Goal: Information Seeking & Learning: Learn about a topic

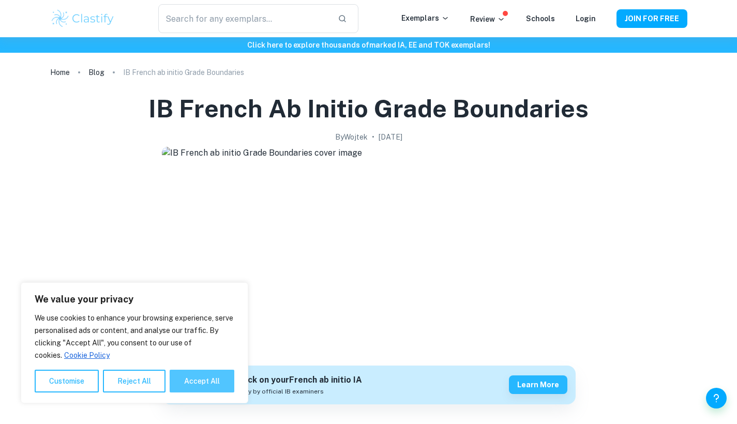
click at [193, 381] on button "Accept All" at bounding box center [202, 381] width 65 height 23
checkbox input "true"
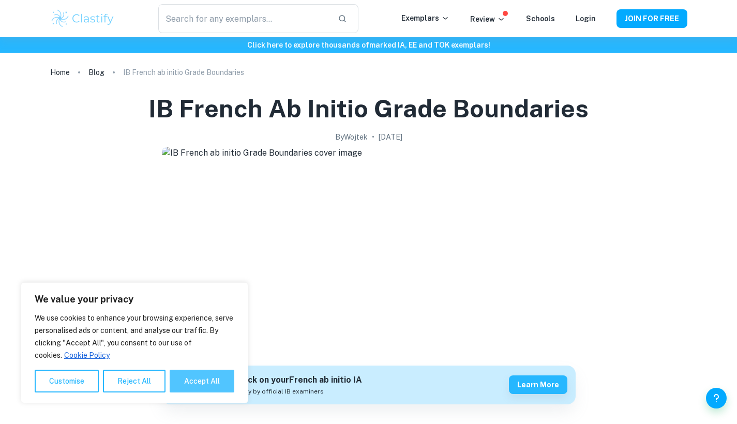
checkbox input "true"
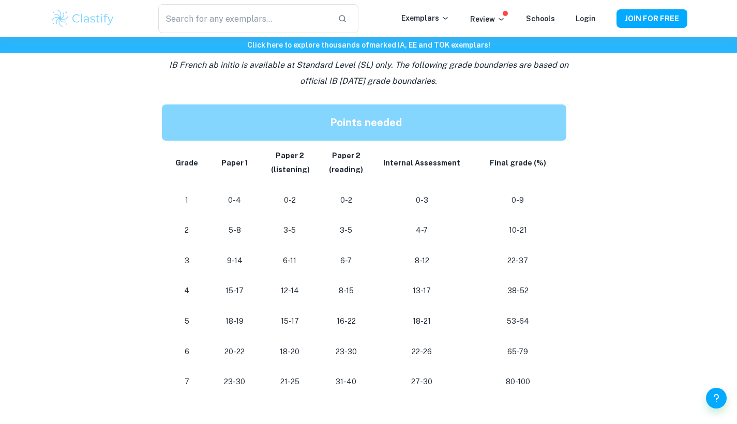
scroll to position [505, 0]
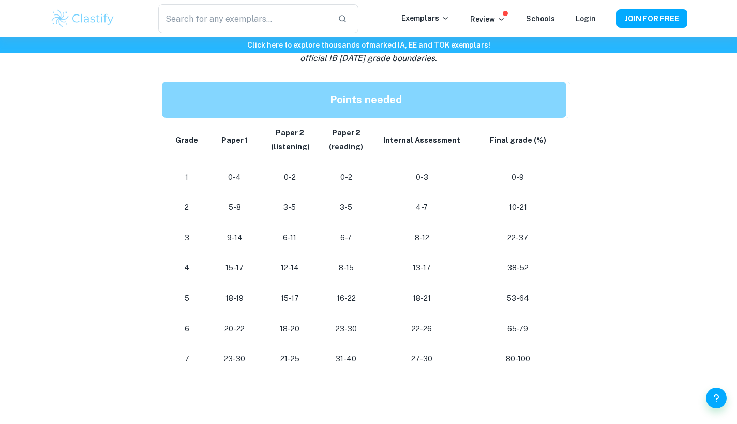
click at [503, 356] on p "80-100" at bounding box center [518, 359] width 80 height 14
click at [509, 352] on p "80-100" at bounding box center [518, 359] width 80 height 14
drag, startPoint x: 507, startPoint y: 264, endPoint x: 534, endPoint y: 265, distance: 27.4
click at [534, 265] on p "38-52" at bounding box center [518, 268] width 80 height 14
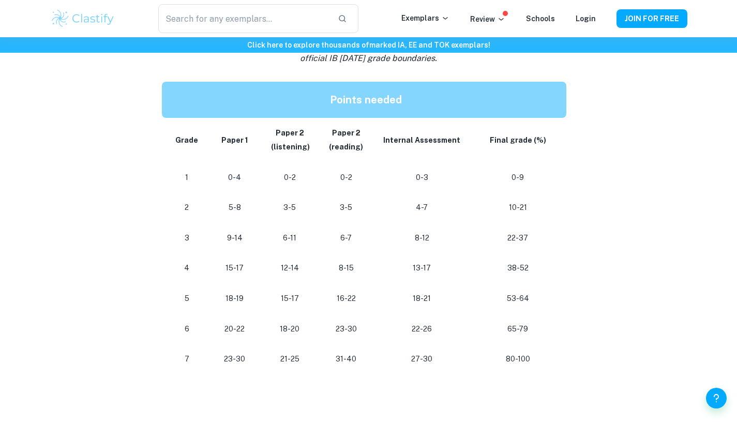
click at [533, 265] on p "38-52" at bounding box center [518, 268] width 80 height 14
click at [229, 264] on p "15-17" at bounding box center [234, 268] width 37 height 14
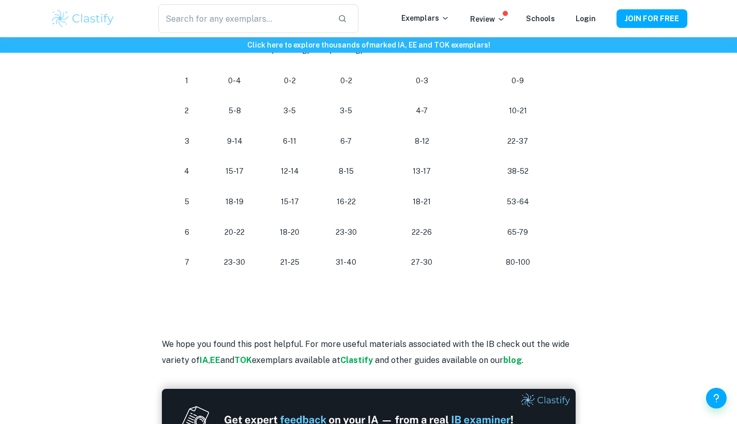
scroll to position [571, 0]
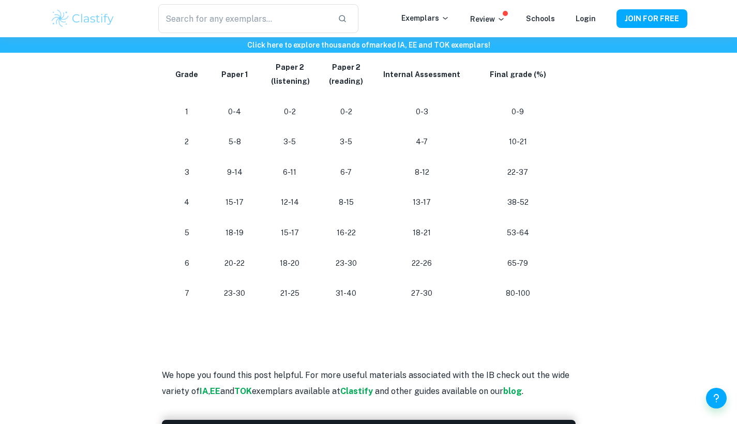
click at [411, 259] on p "22-26" at bounding box center [421, 264] width 79 height 14
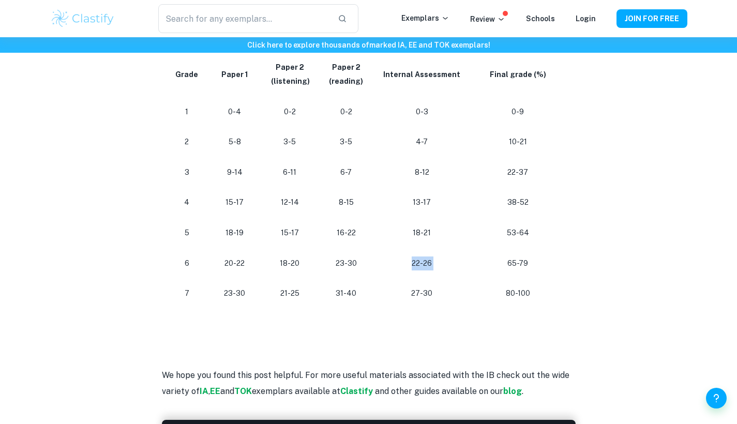
click at [411, 259] on p "22-26" at bounding box center [421, 264] width 79 height 14
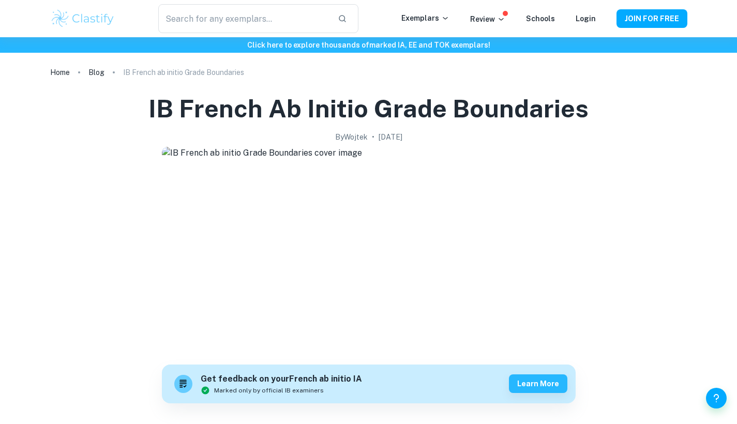
scroll to position [0, 0]
